Goal: Information Seeking & Learning: Understand process/instructions

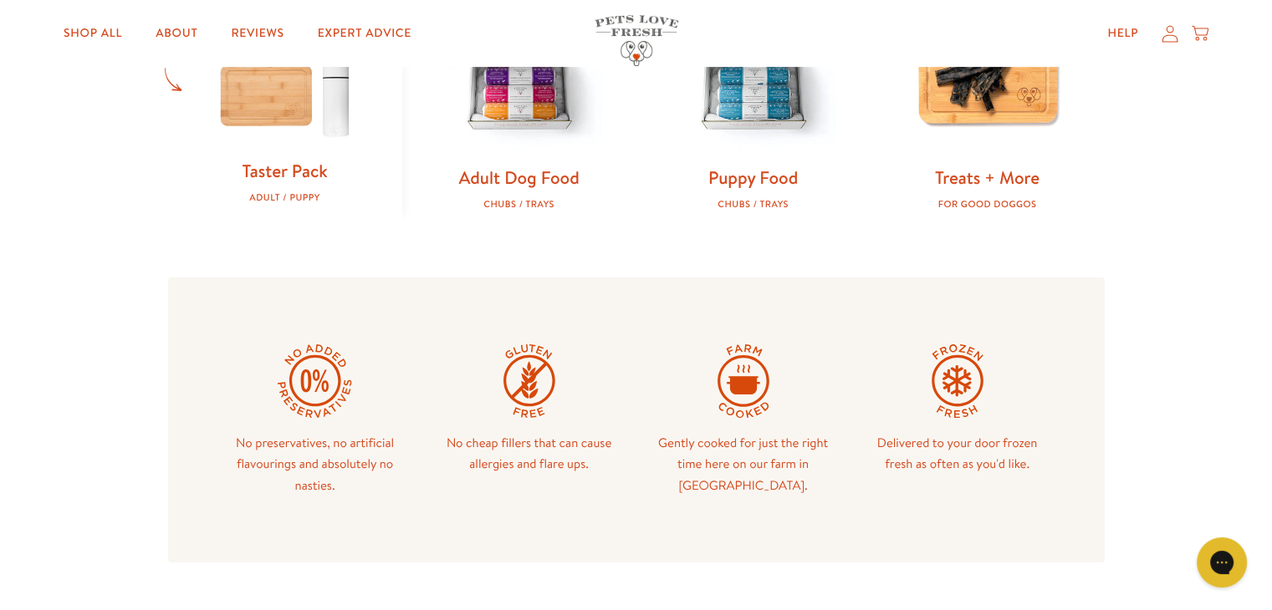
scroll to position [418, 0]
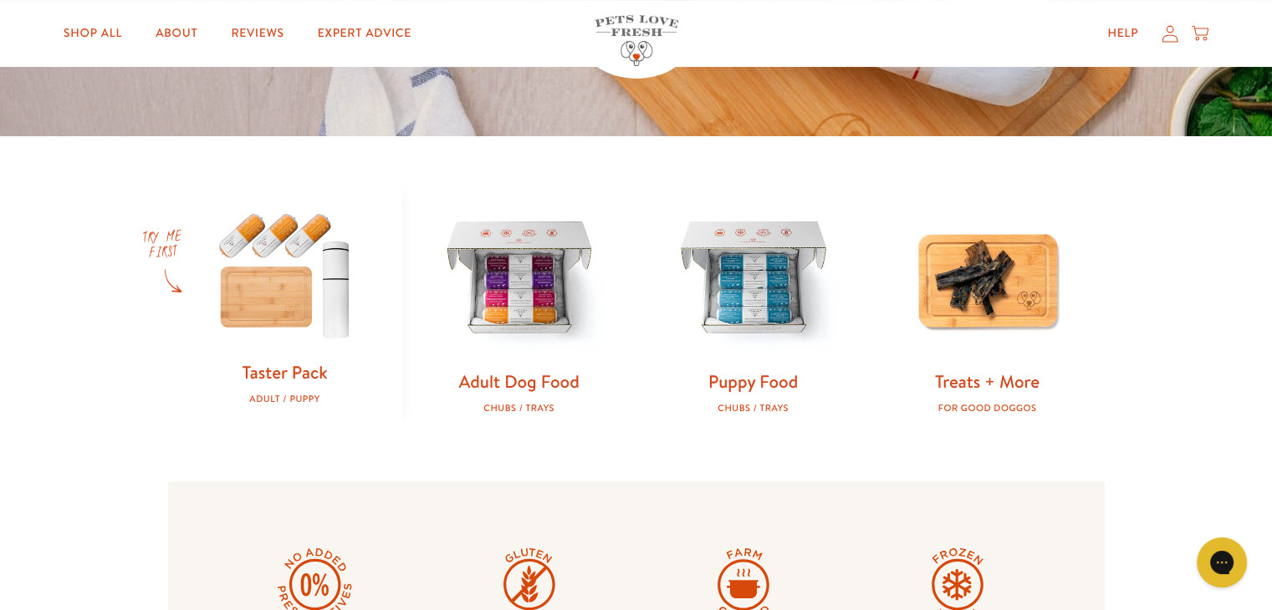
click at [296, 282] on img at bounding box center [285, 273] width 181 height 173
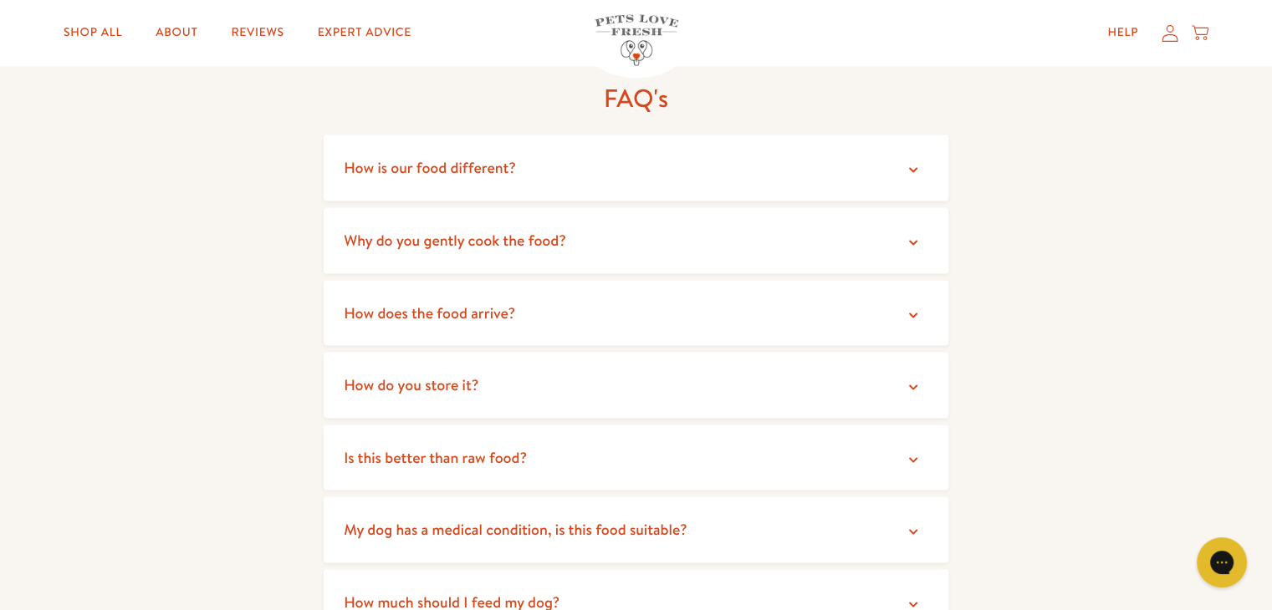
scroll to position [3094, 0]
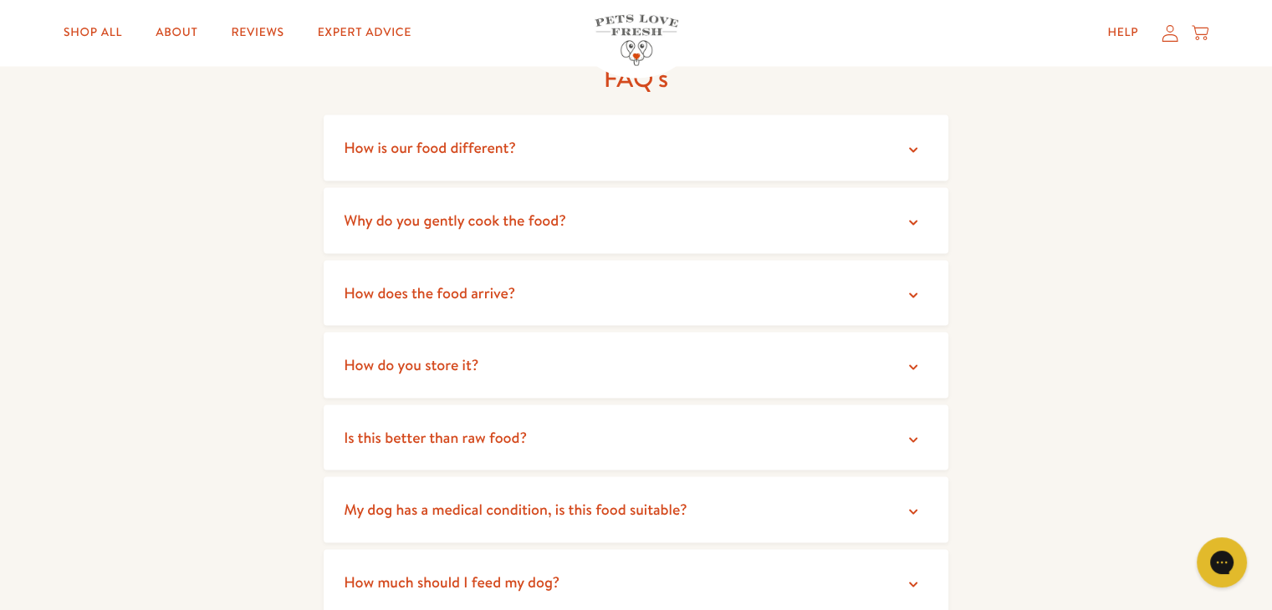
click at [917, 294] on icon at bounding box center [913, 295] width 17 height 17
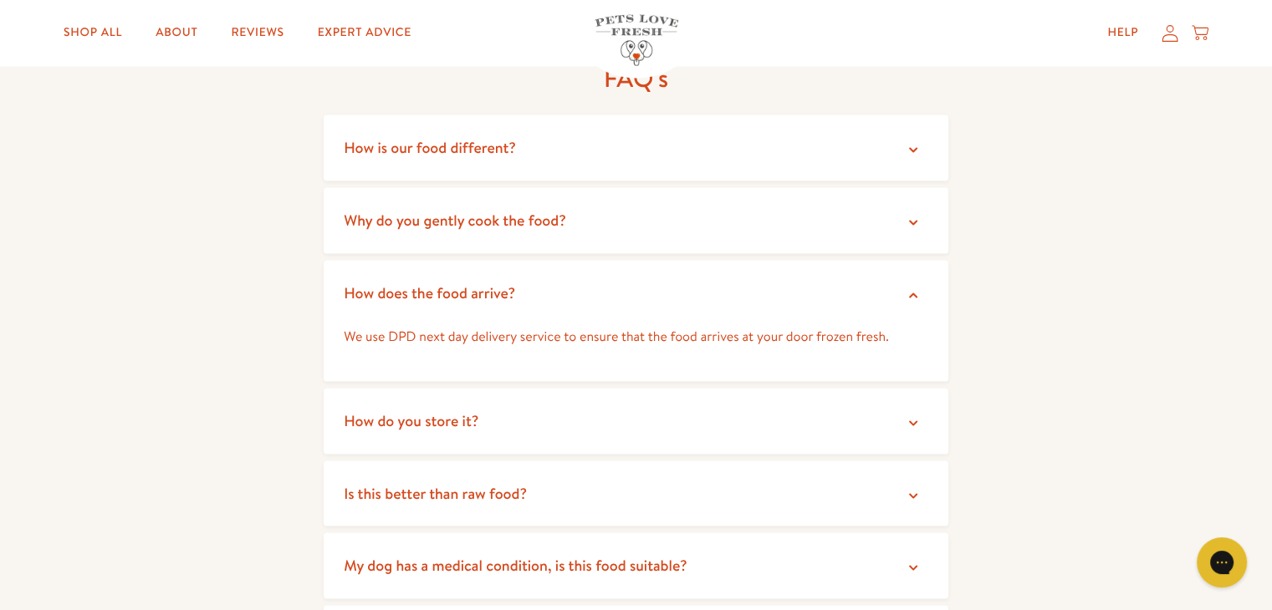
click at [917, 294] on icon at bounding box center [913, 295] width 17 height 17
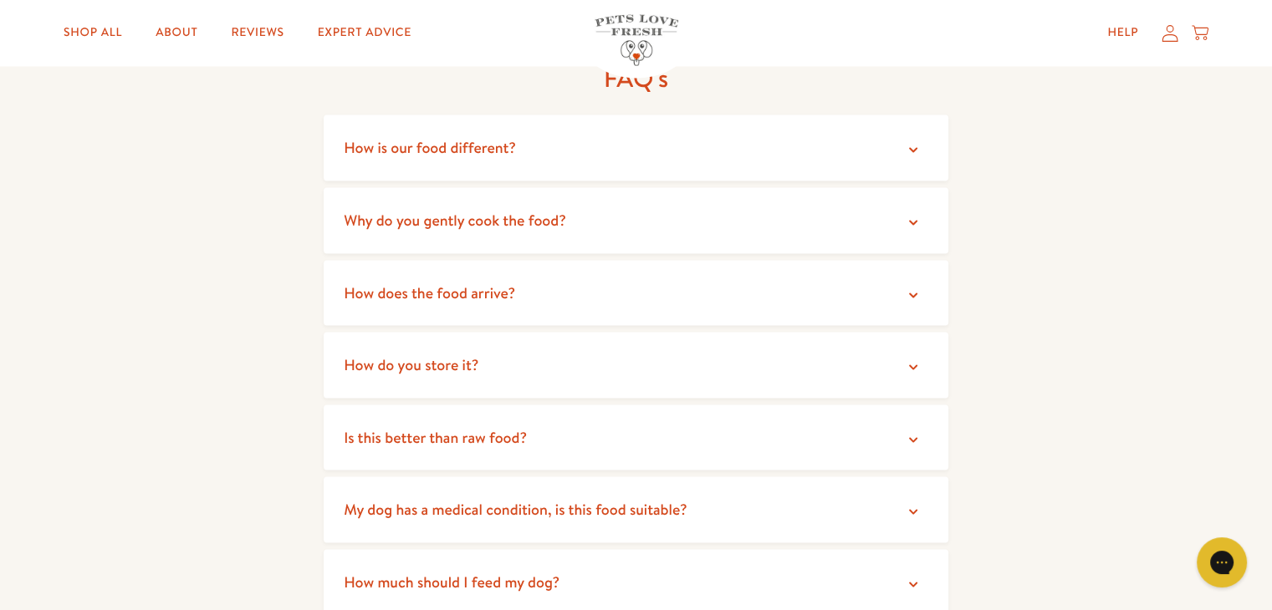
click at [911, 364] on icon at bounding box center [913, 367] width 17 height 17
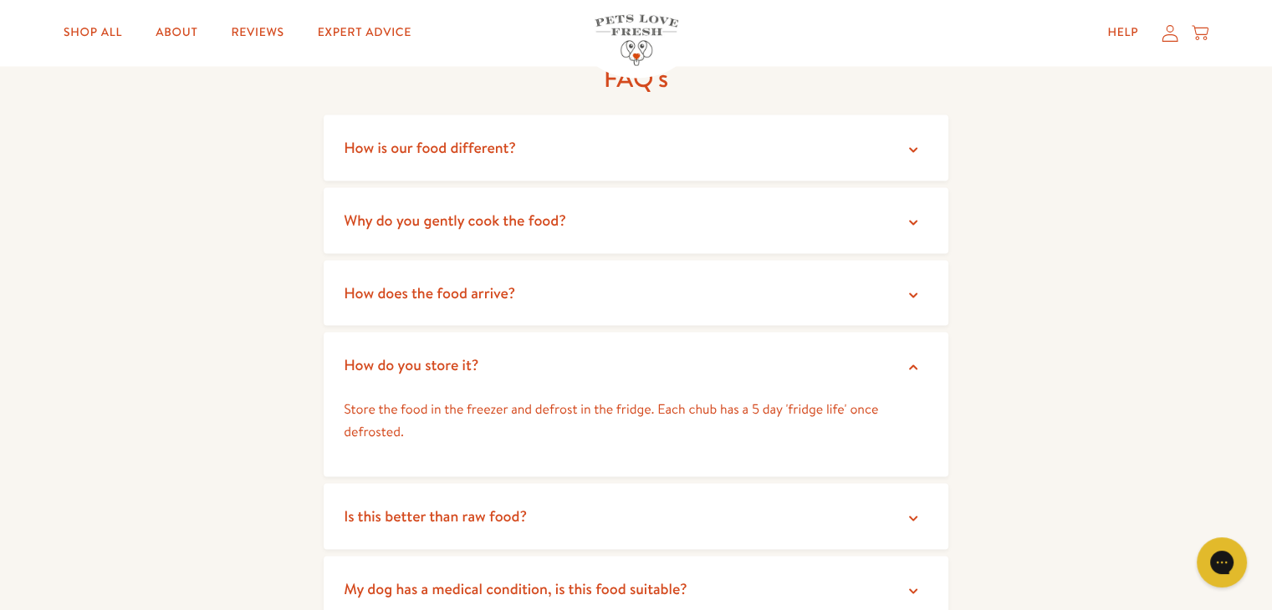
click at [911, 364] on icon at bounding box center [913, 367] width 17 height 17
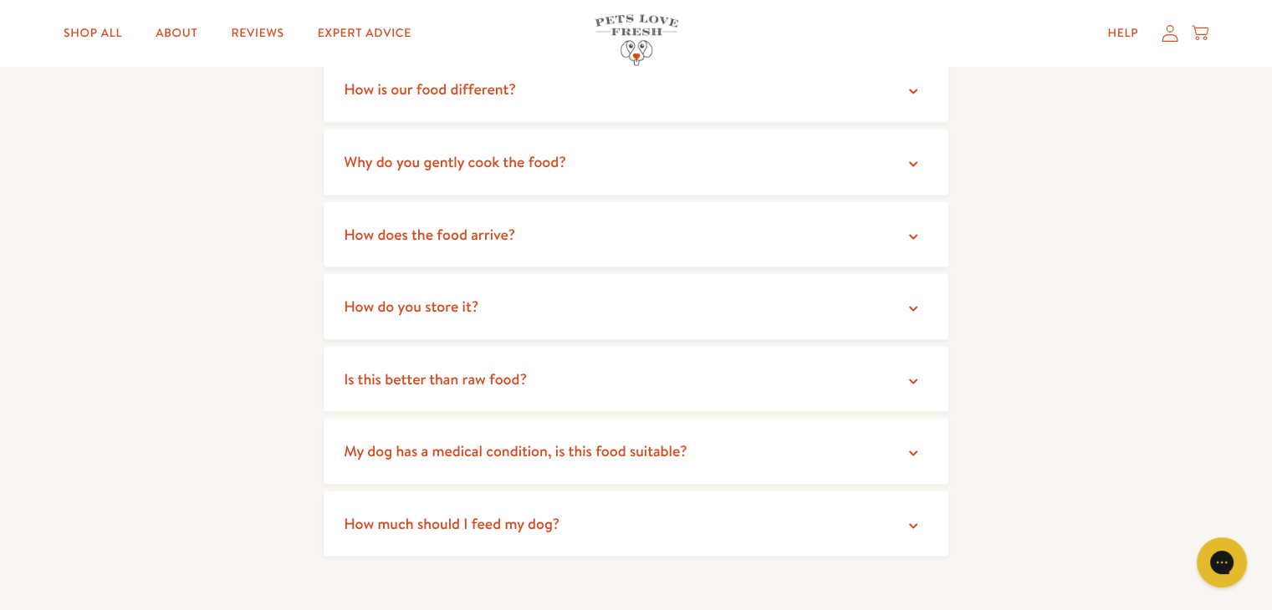
scroll to position [3178, 0]
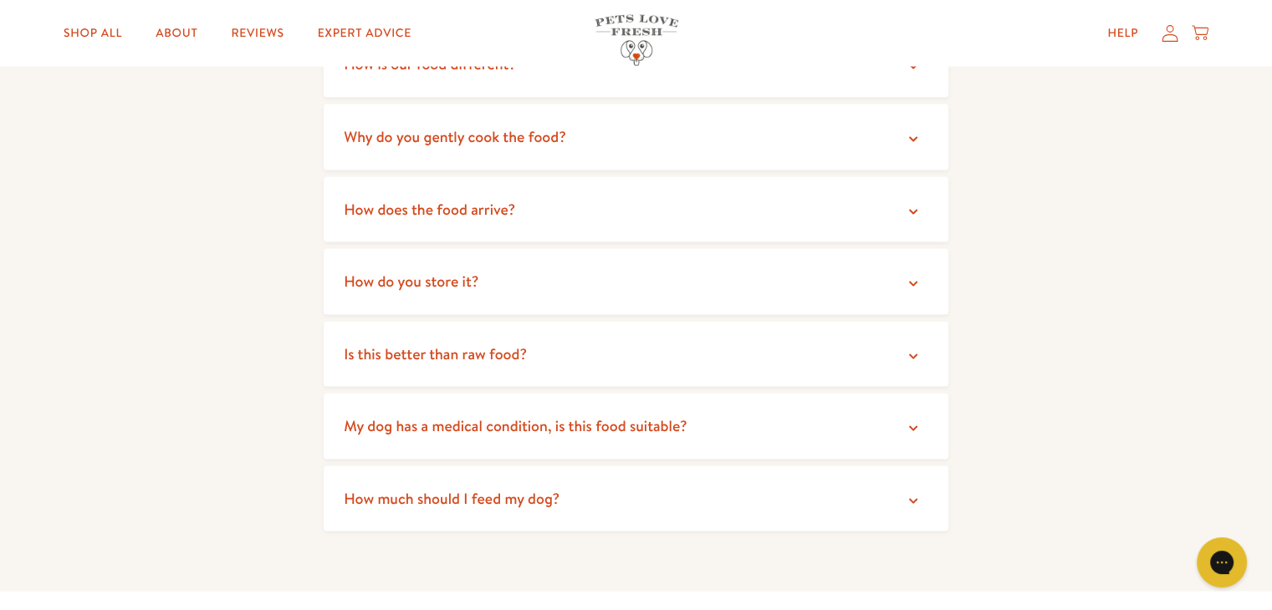
click at [912, 433] on icon at bounding box center [913, 428] width 17 height 17
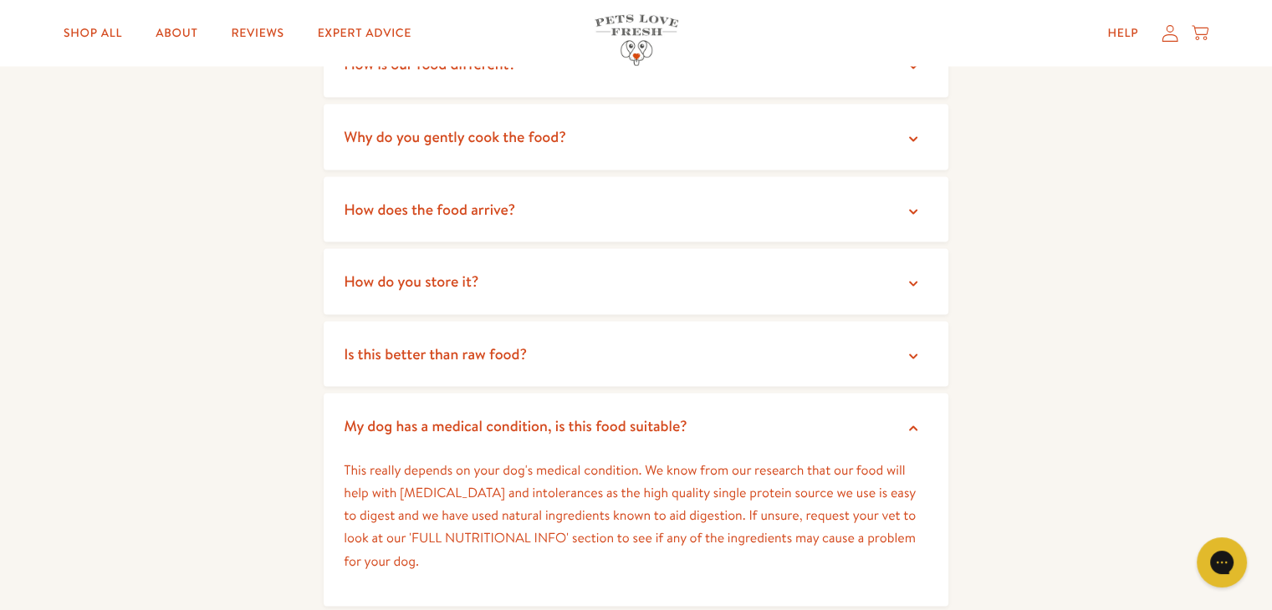
click at [909, 430] on icon at bounding box center [913, 428] width 8 height 5
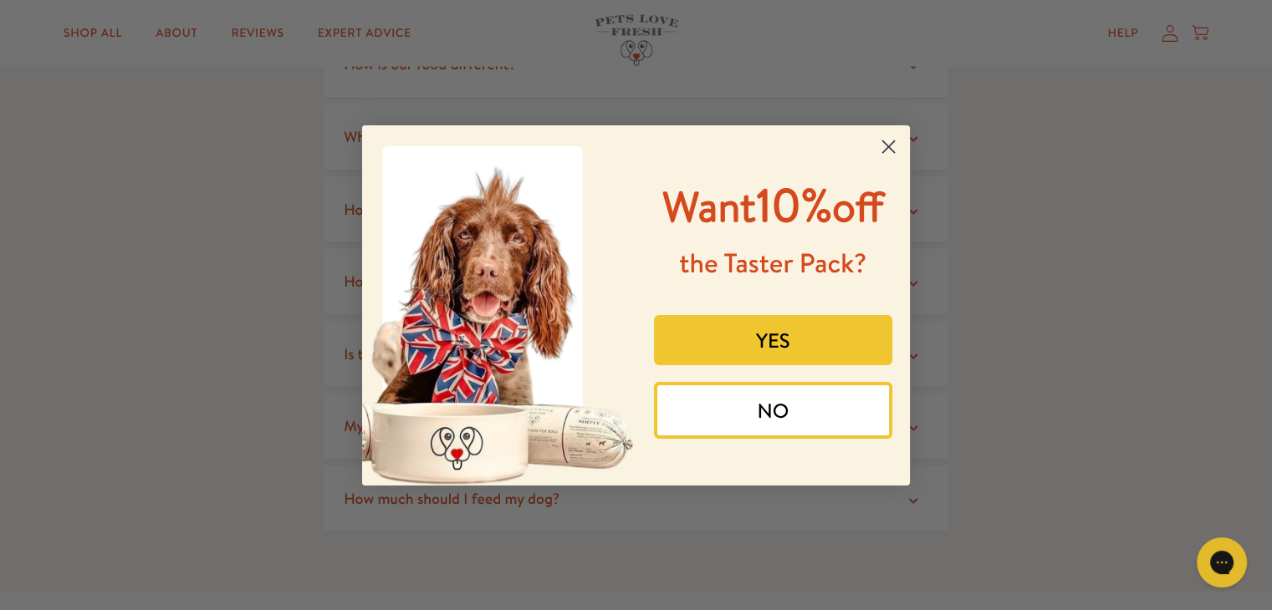
click at [777, 343] on button "YES" at bounding box center [773, 340] width 239 height 50
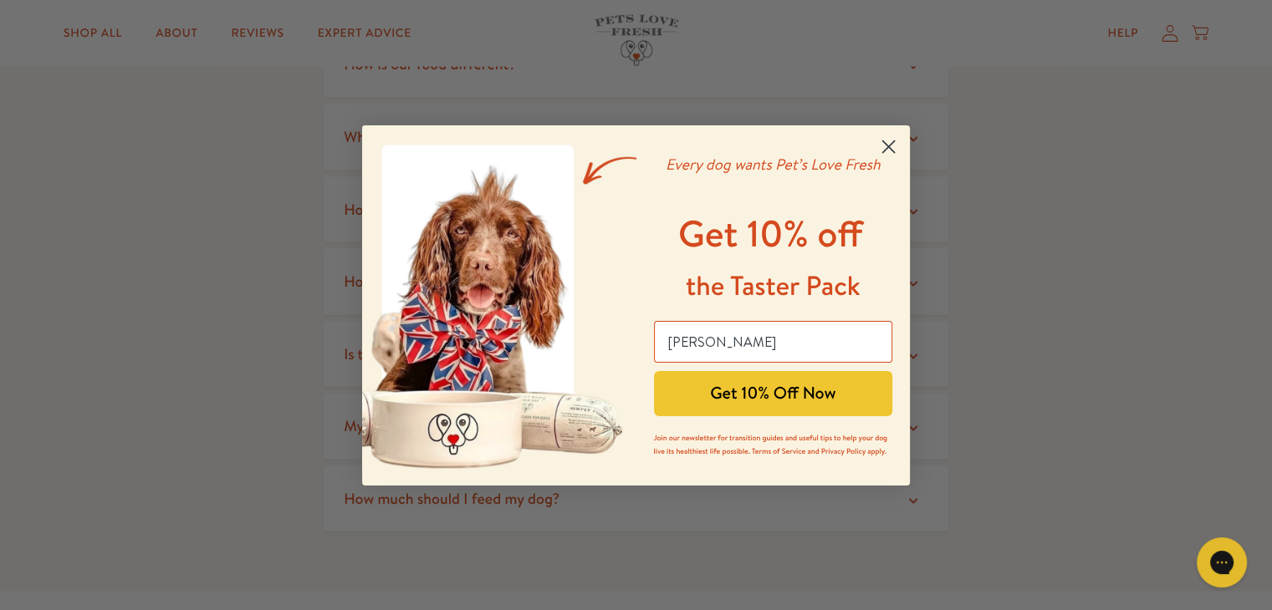
type input "[EMAIL_ADDRESS][DOMAIN_NAME]"
click at [819, 396] on button "Get 10% Off Now" at bounding box center [773, 393] width 239 height 45
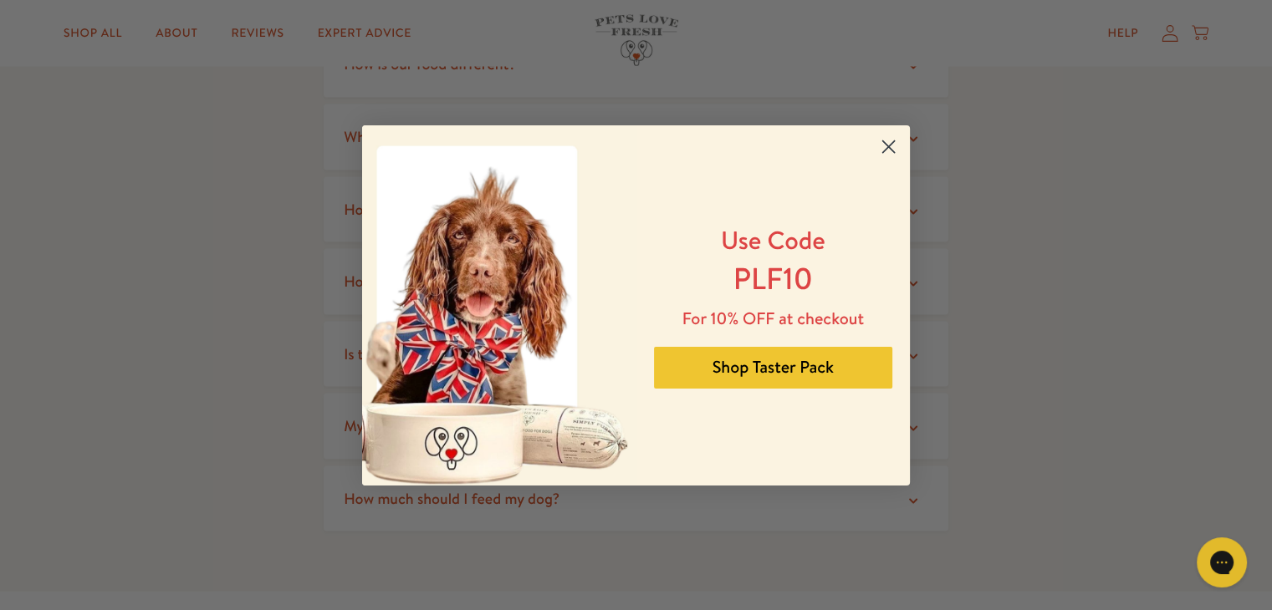
click at [891, 145] on circle "Close dialog" at bounding box center [889, 146] width 28 height 28
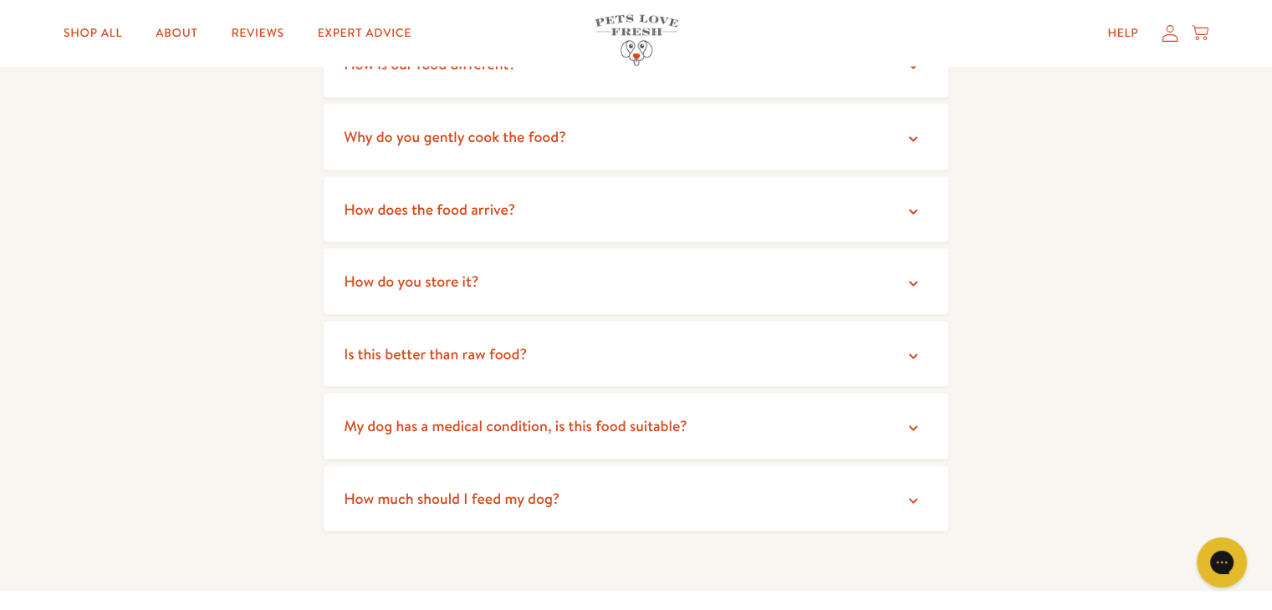
click at [916, 499] on icon at bounding box center [913, 501] width 17 height 17
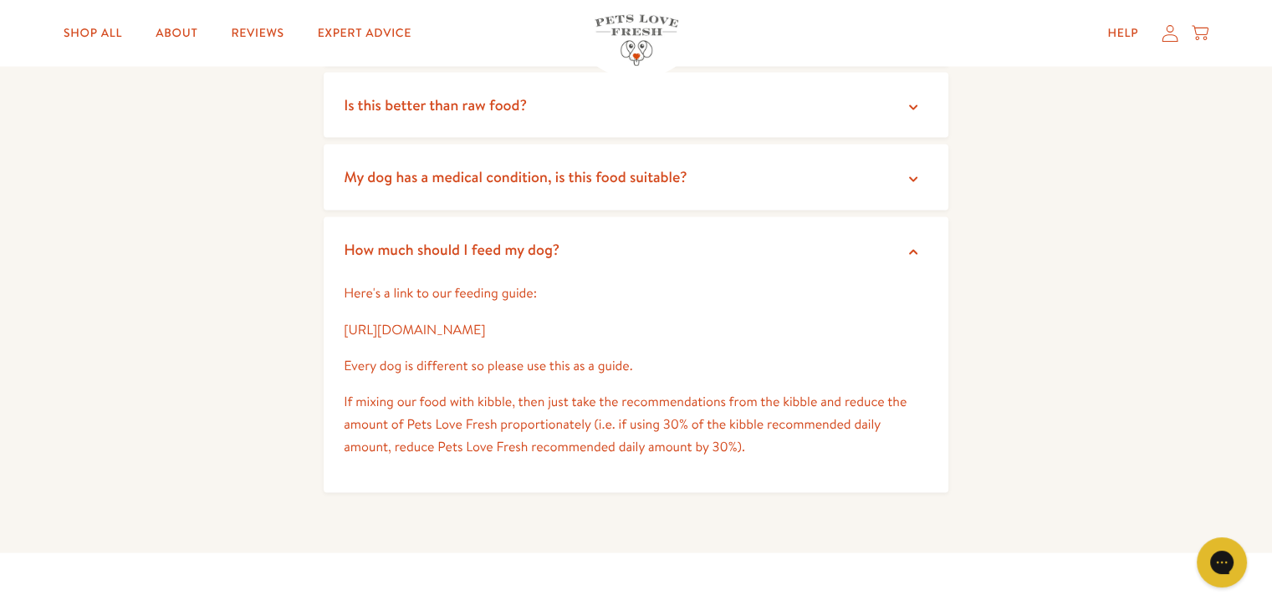
scroll to position [3429, 0]
click at [485, 330] on link "[URL][DOMAIN_NAME]" at bounding box center [414, 328] width 141 height 18
click at [912, 247] on icon at bounding box center [913, 250] width 17 height 17
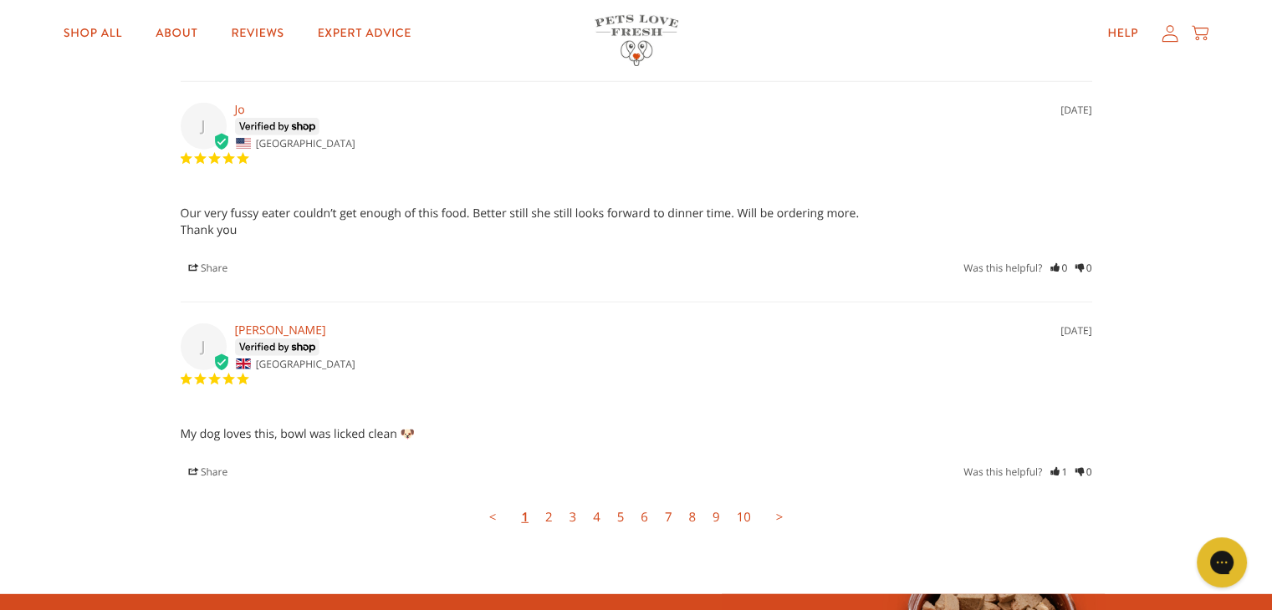
scroll to position [4600, 0]
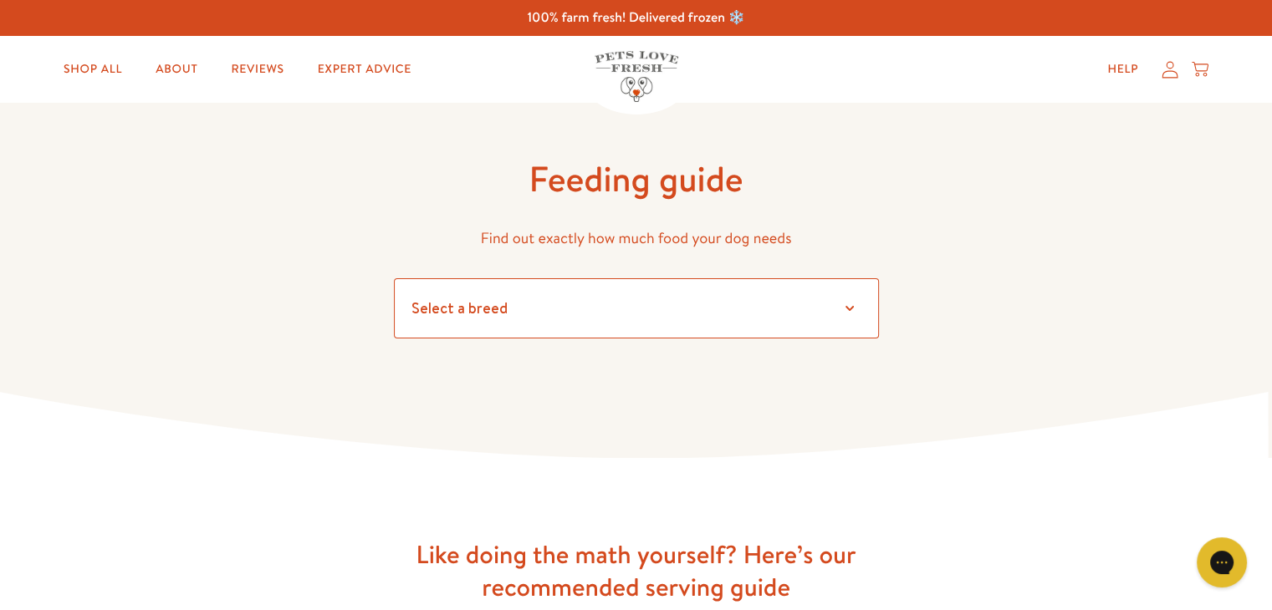
click at [852, 308] on select "Select a breed" at bounding box center [636, 308] width 485 height 60
click at [462, 305] on select "Select a breed" at bounding box center [636, 308] width 485 height 60
click at [848, 309] on select "Select a breed" at bounding box center [636, 308] width 485 height 60
click at [492, 299] on select "Select a breed" at bounding box center [636, 308] width 485 height 60
click at [511, 300] on select "Select a breed" at bounding box center [636, 308] width 485 height 60
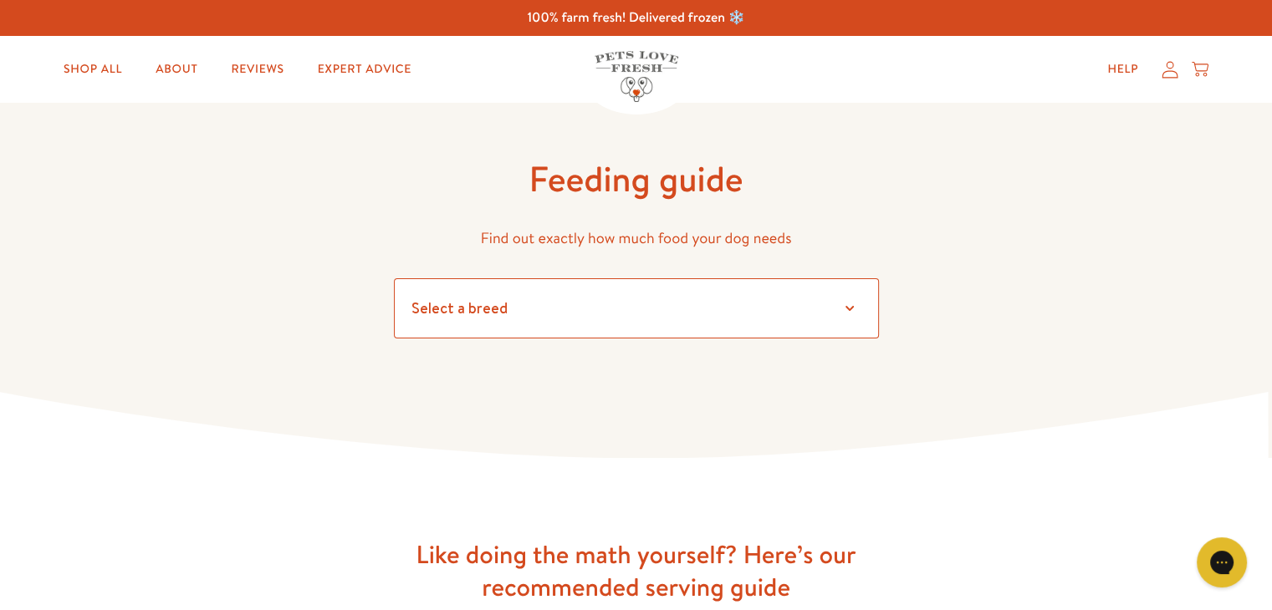
click at [852, 306] on select "Select a breed" at bounding box center [636, 308] width 485 height 60
click at [394, 278] on select "Select a breed" at bounding box center [636, 308] width 485 height 60
click at [414, 309] on select "Select a breed" at bounding box center [636, 308] width 485 height 60
click at [519, 308] on select "Select a breed" at bounding box center [636, 308] width 485 height 60
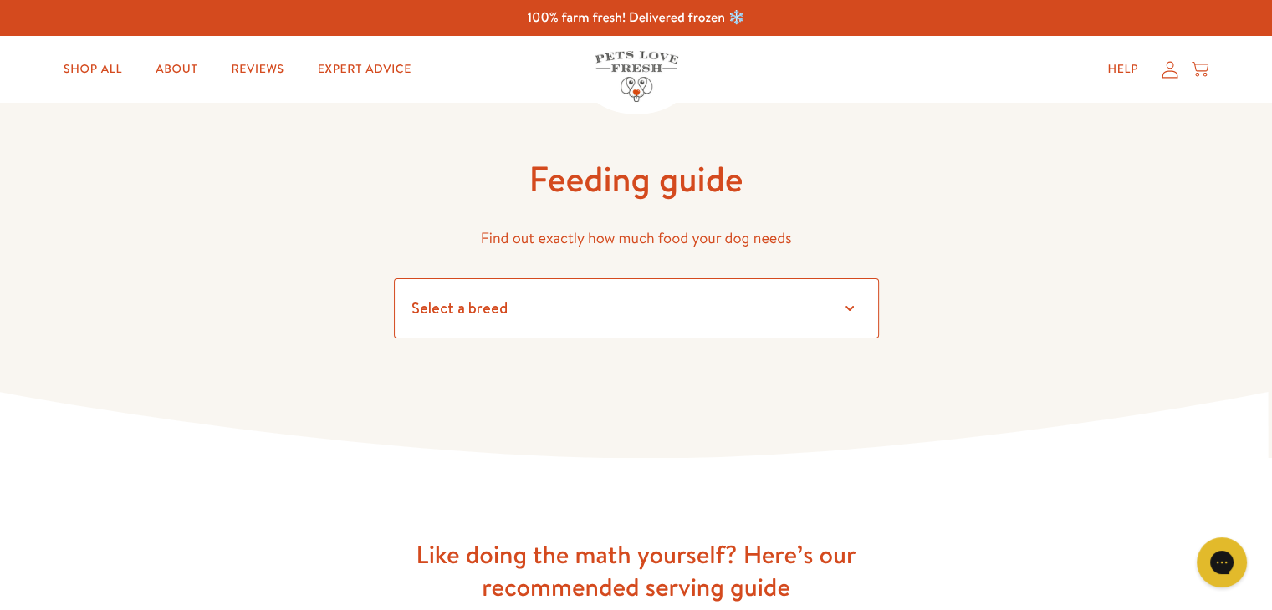
click at [851, 307] on select "Select a breed" at bounding box center [636, 308] width 485 height 60
click at [394, 278] on select "Select a breed" at bounding box center [636, 308] width 485 height 60
click at [845, 309] on select "Select a breed" at bounding box center [636, 308] width 485 height 60
drag, startPoint x: 845, startPoint y: 309, endPoint x: 861, endPoint y: 309, distance: 15.9
click at [861, 309] on select "Select a breed" at bounding box center [636, 308] width 485 height 60
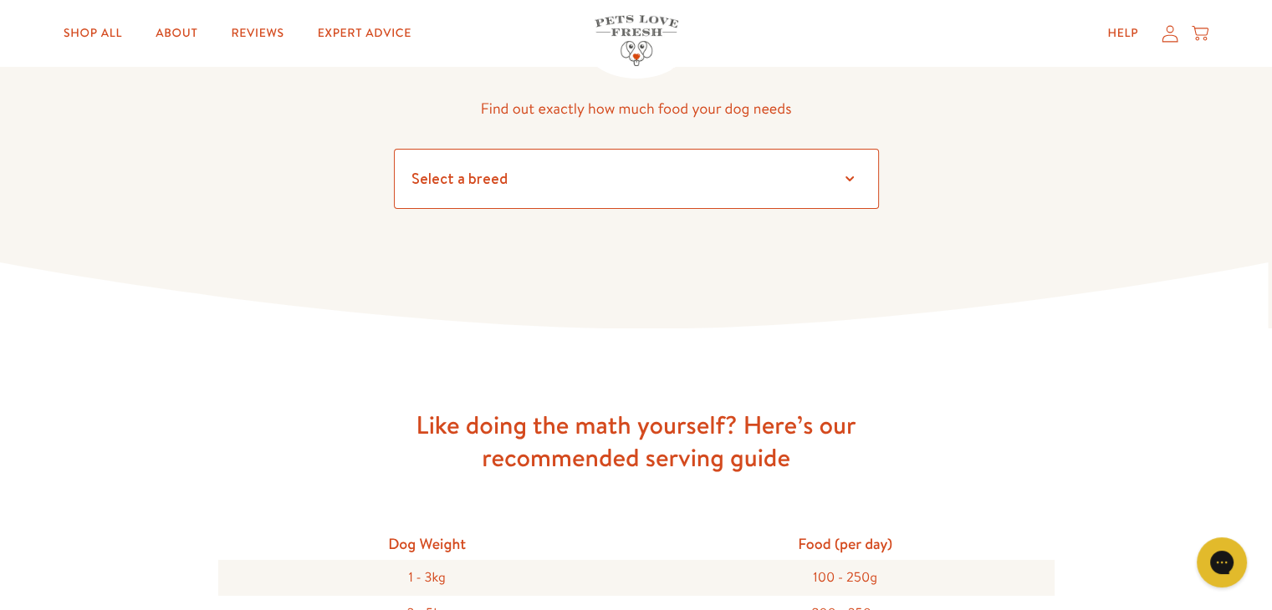
scroll to position [167, 0]
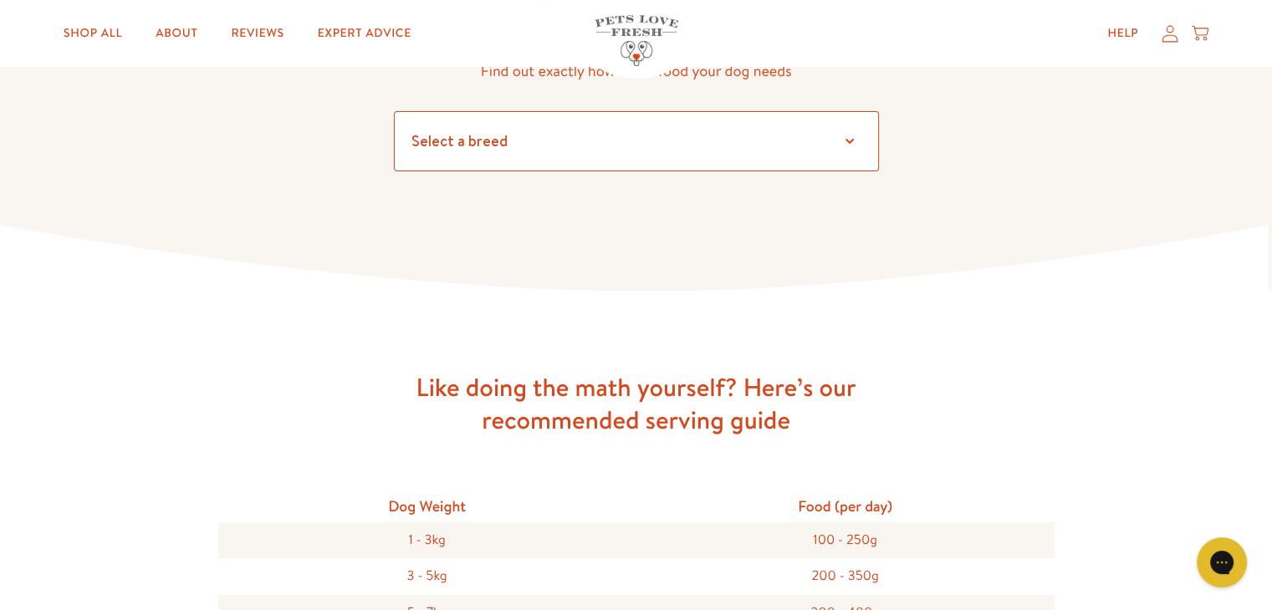
click at [850, 140] on select "Select a breed" at bounding box center [636, 141] width 485 height 60
click at [394, 111] on select "Select a breed" at bounding box center [636, 141] width 485 height 60
click at [519, 141] on select "Select a breed" at bounding box center [636, 141] width 485 height 60
click at [522, 141] on select "Select a breed" at bounding box center [636, 141] width 485 height 60
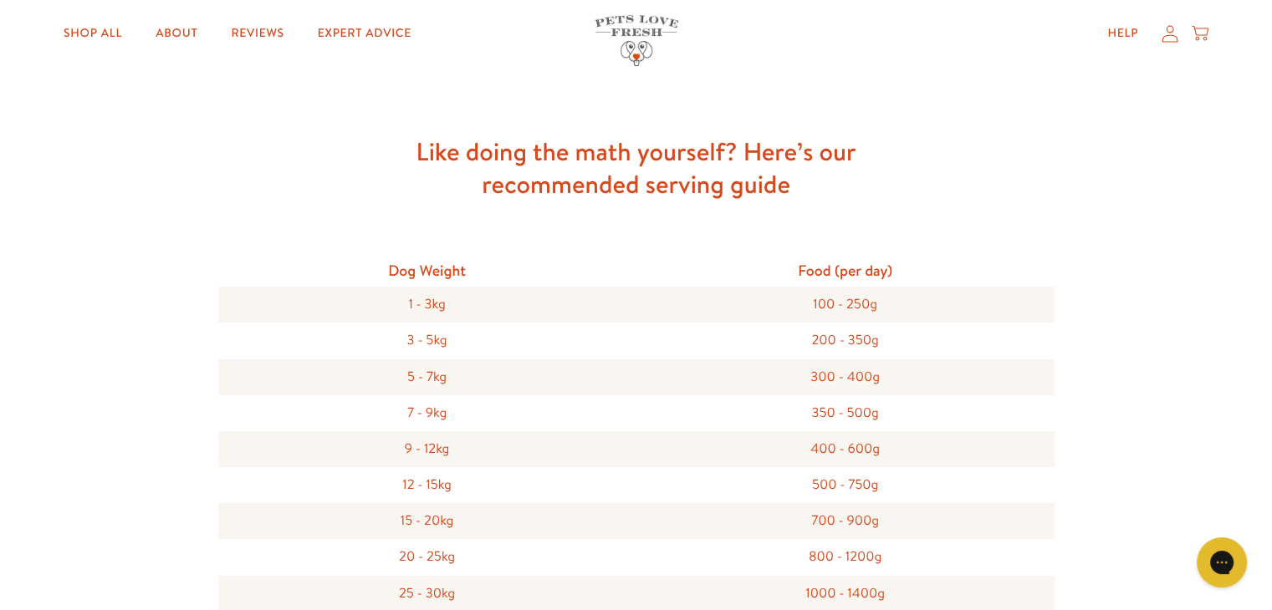
scroll to position [418, 0]
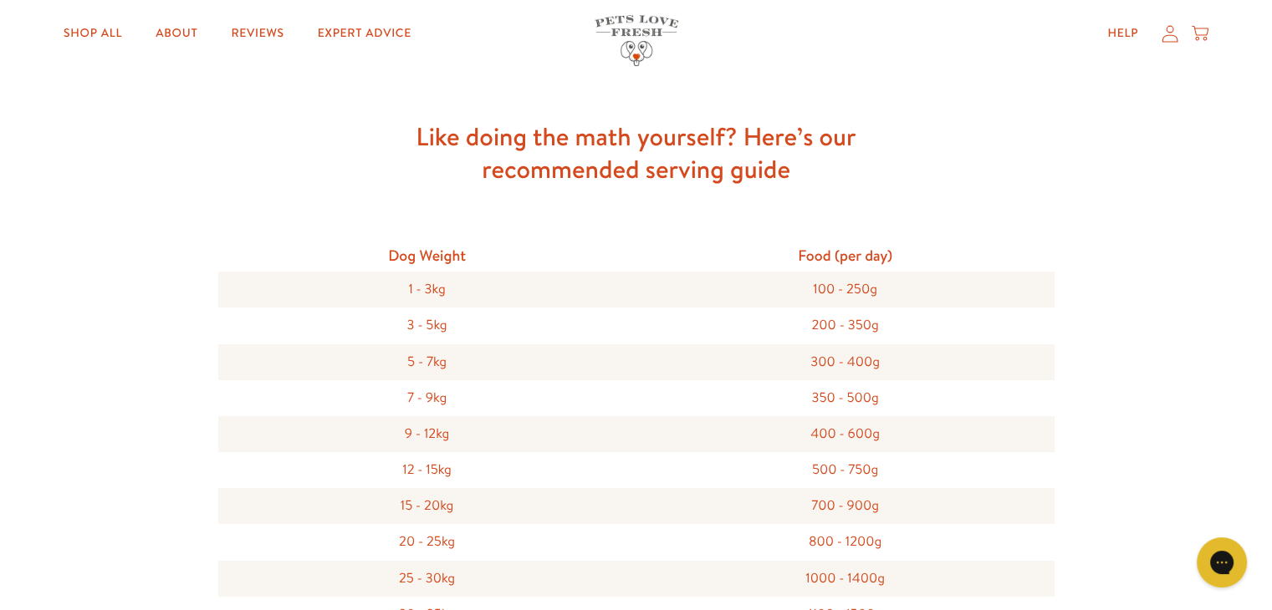
click at [421, 402] on div "7 - 9kg" at bounding box center [427, 399] width 418 height 36
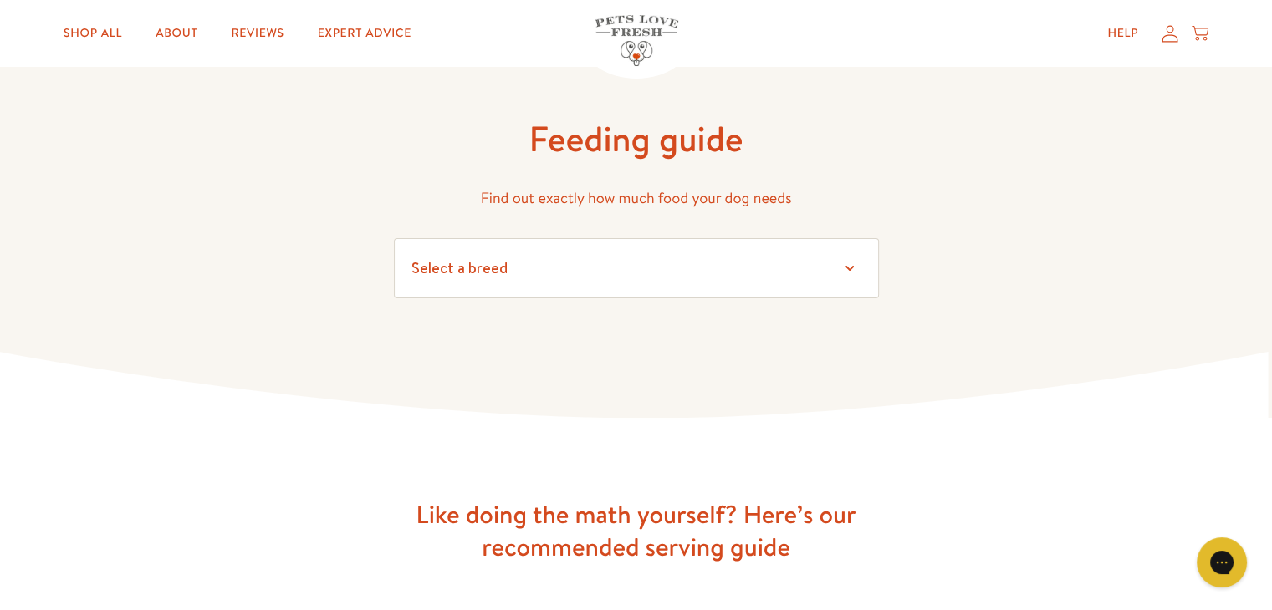
scroll to position [0, 0]
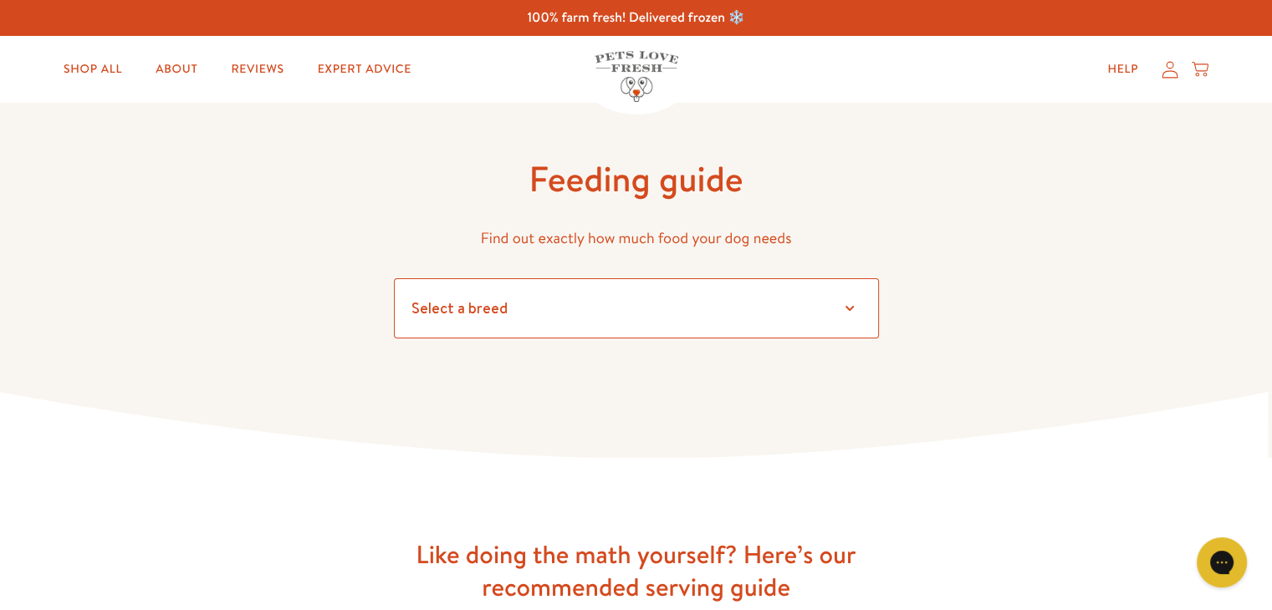
click at [850, 312] on select "Select a breed" at bounding box center [636, 308] width 485 height 60
click at [394, 278] on select "Select a breed" at bounding box center [636, 308] width 485 height 60
click at [493, 305] on select "Select a breed" at bounding box center [636, 308] width 485 height 60
